Goal: Transaction & Acquisition: Subscribe to service/newsletter

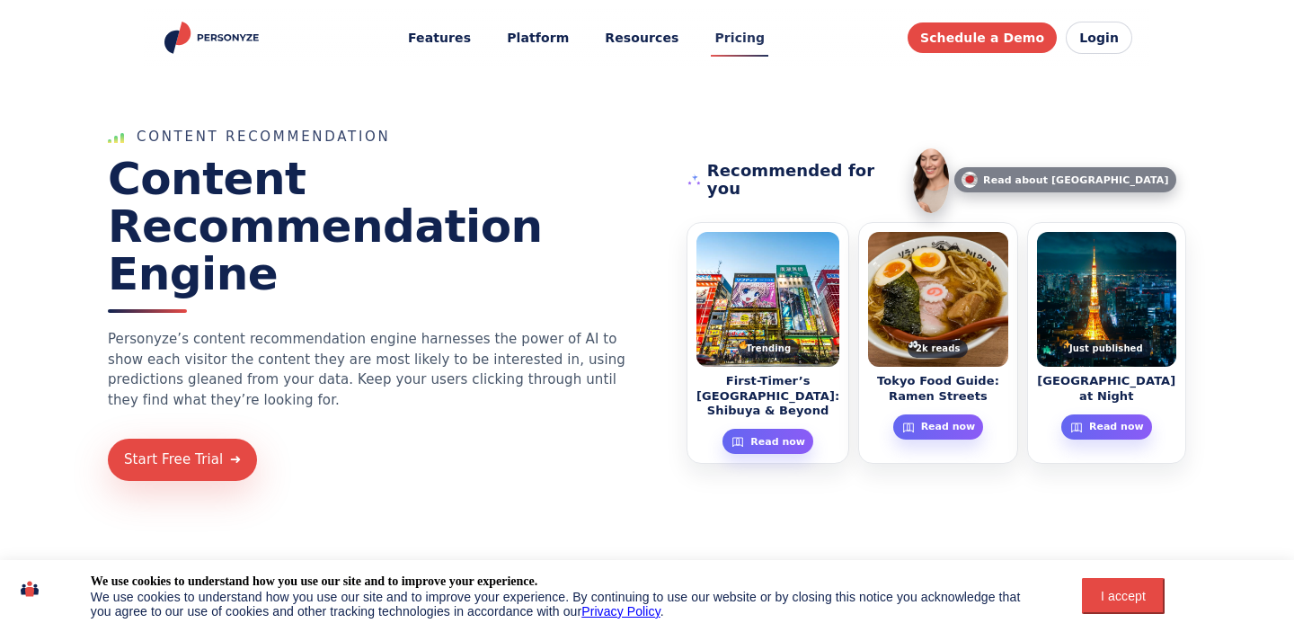
click at [737, 43] on link "Pricing" at bounding box center [739, 38] width 75 height 33
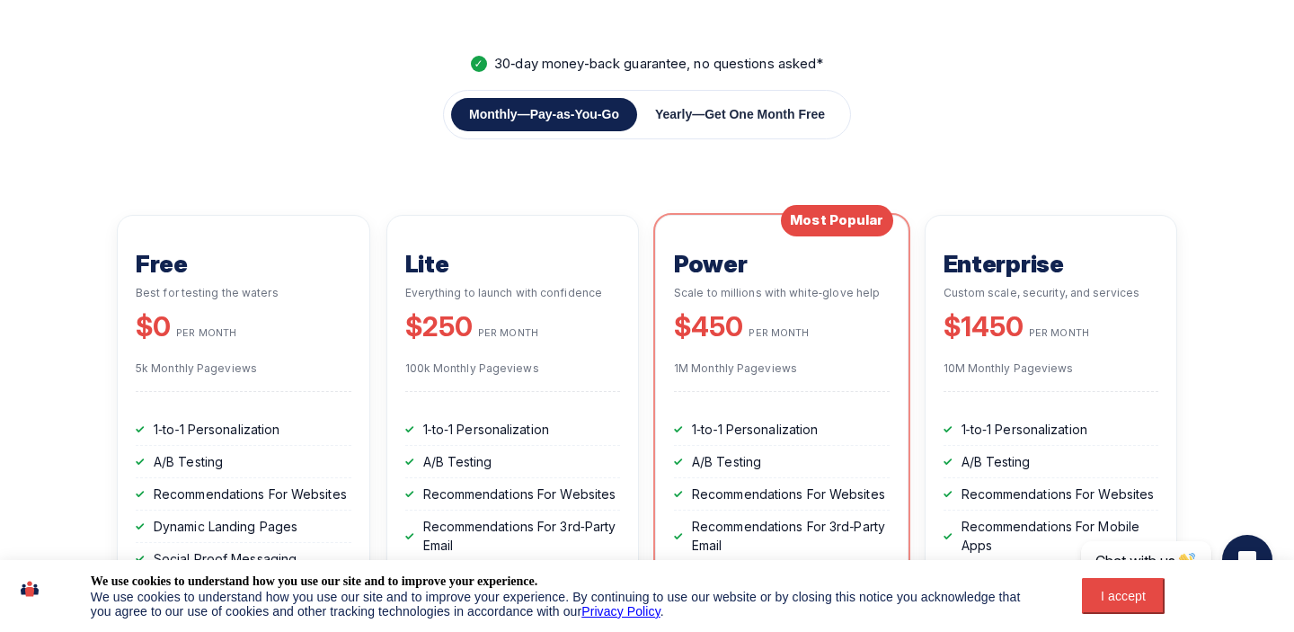
scroll to position [223, 0]
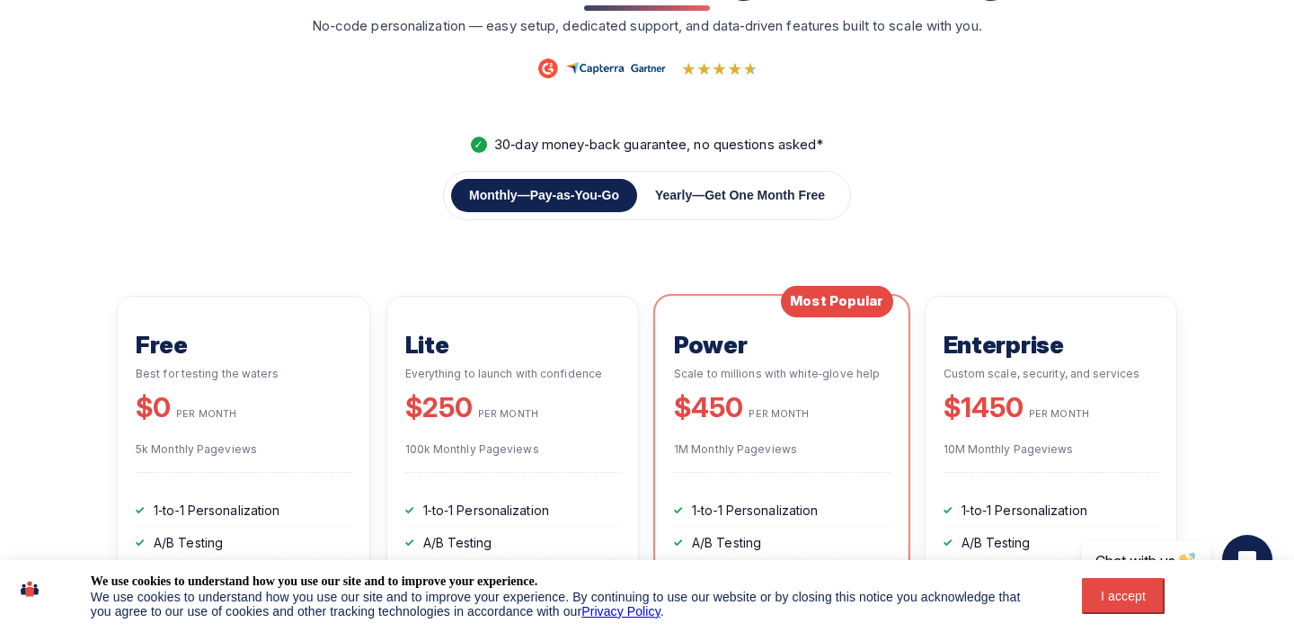
click at [722, 199] on span "Get One Month Free" at bounding box center [764, 195] width 120 height 14
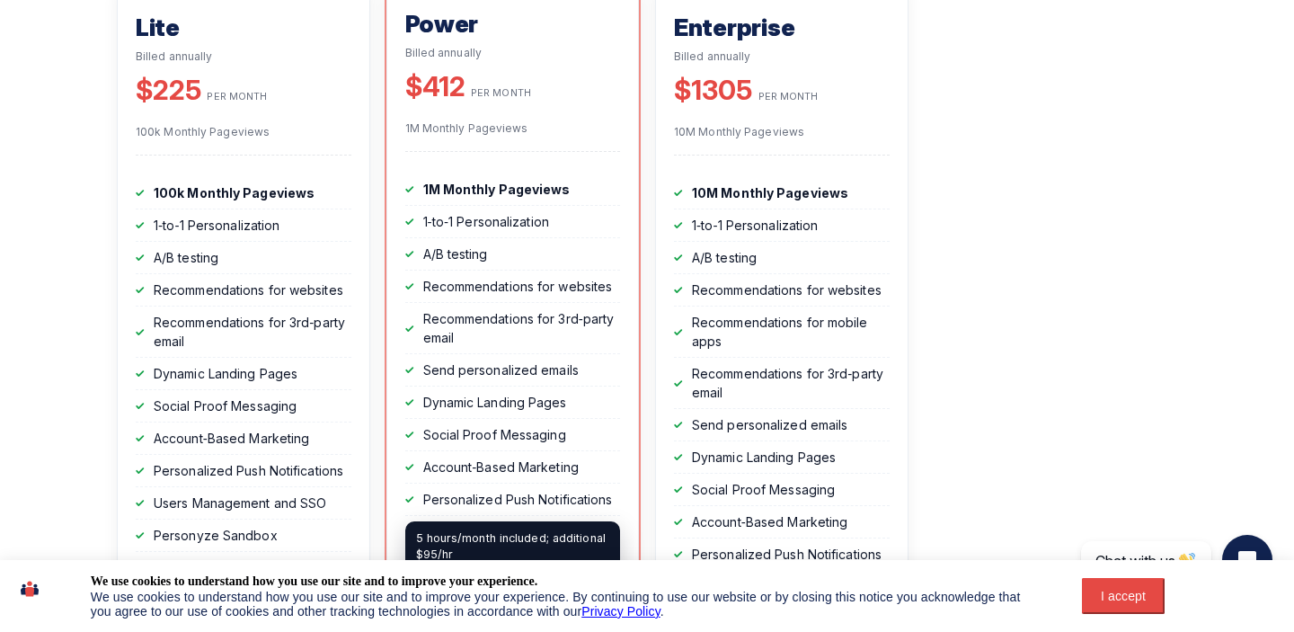
scroll to position [0, 0]
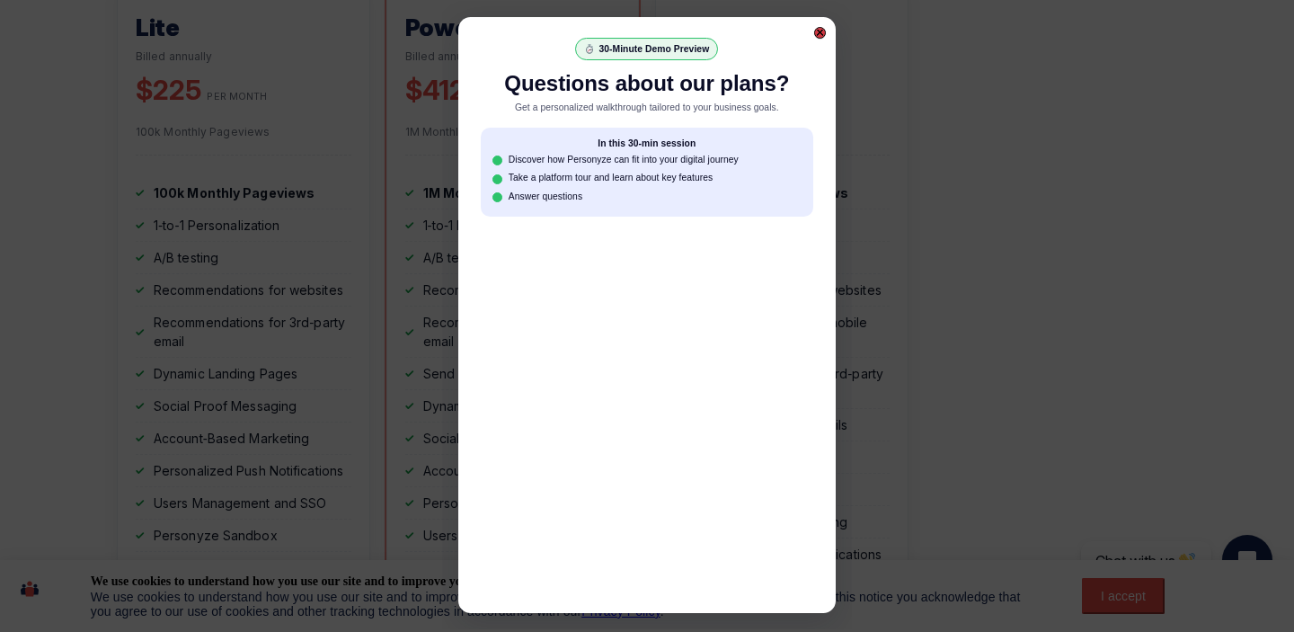
click at [818, 34] on div at bounding box center [819, 32] width 7 height 7
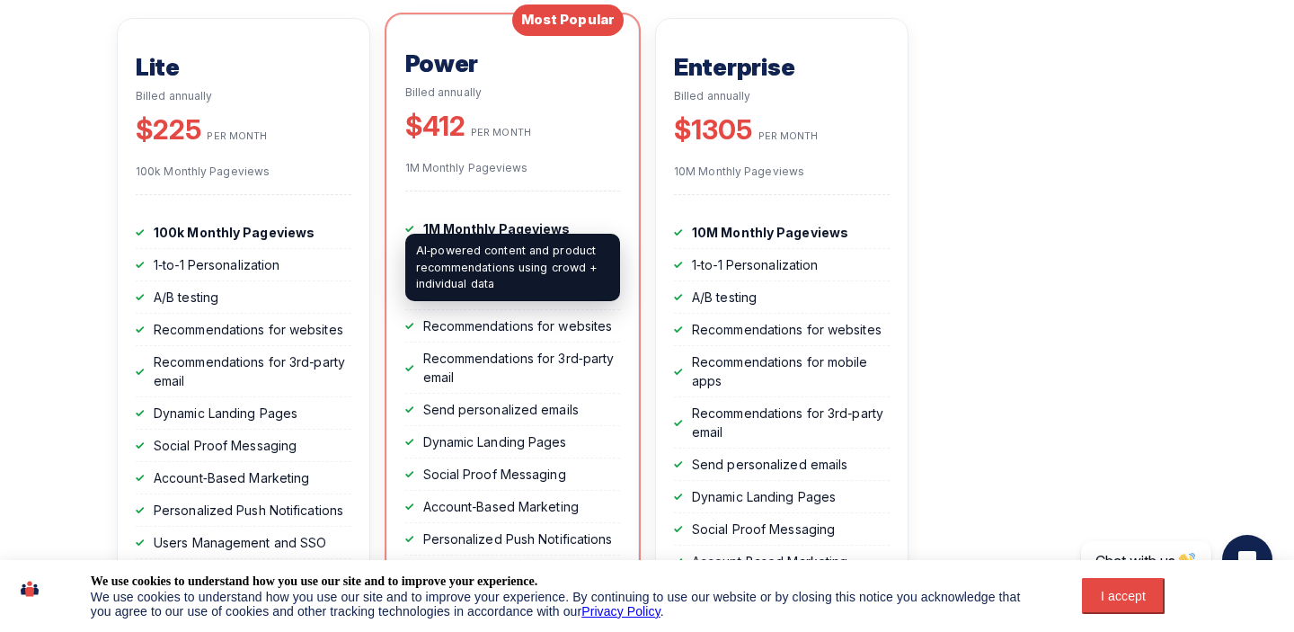
scroll to position [558, 0]
